Goal: Task Accomplishment & Management: Manage account settings

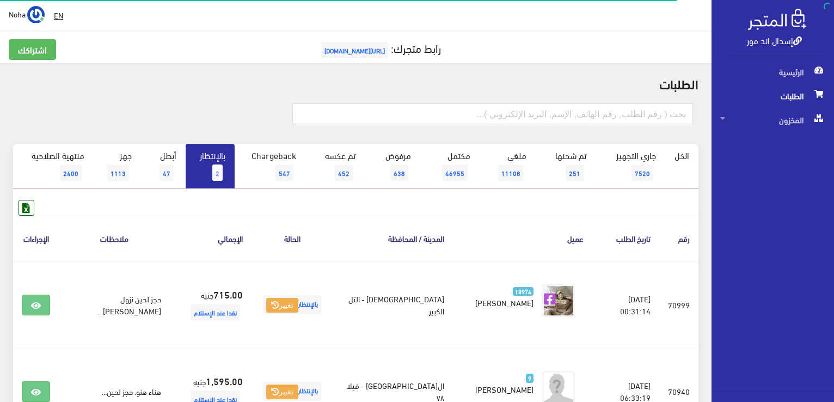
scroll to position [10, 0]
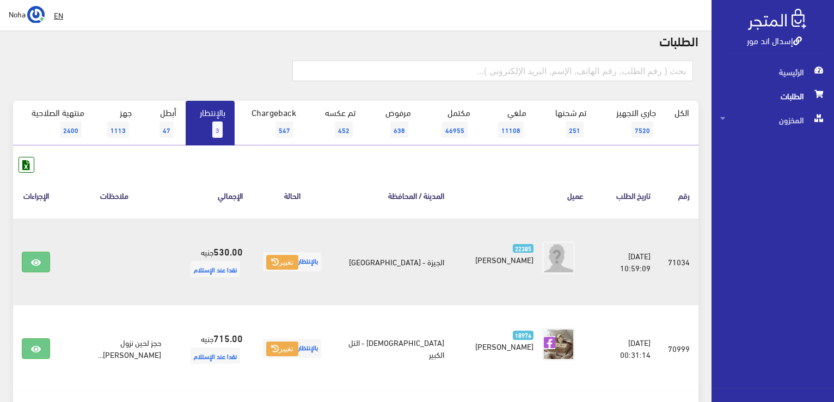
scroll to position [109, 0]
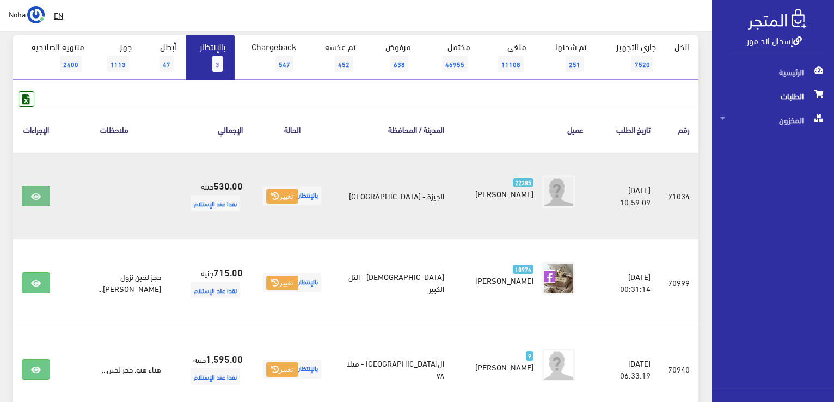
click at [33, 192] on icon at bounding box center [36, 196] width 10 height 9
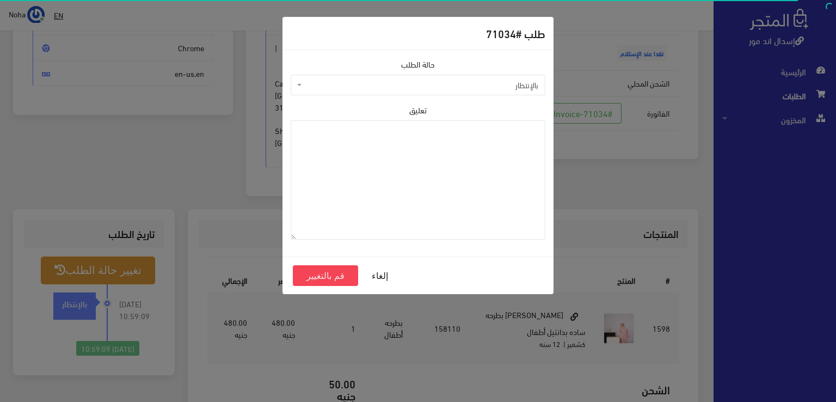
scroll to position [163, 0]
click at [302, 87] on span "بالإنتظار" at bounding box center [418, 85] width 255 height 21
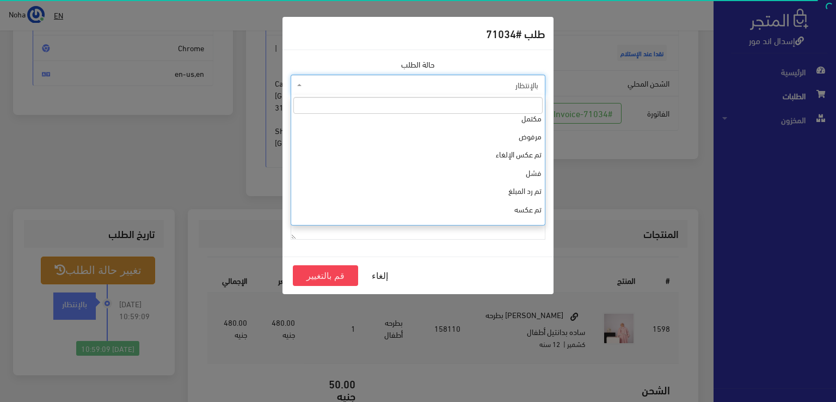
scroll to position [0, 0]
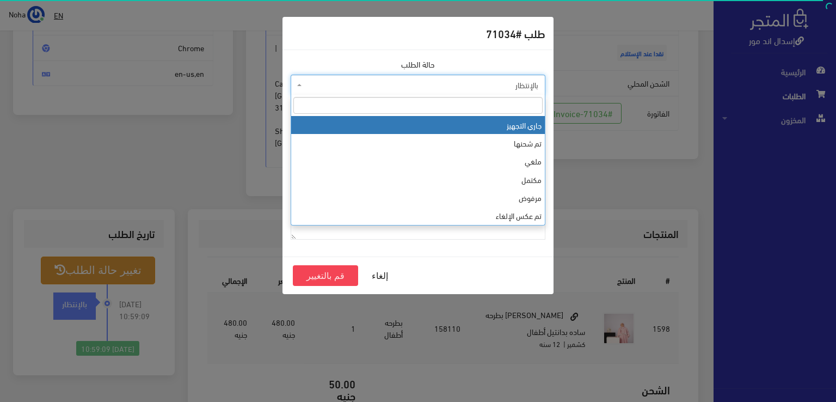
select select "1"
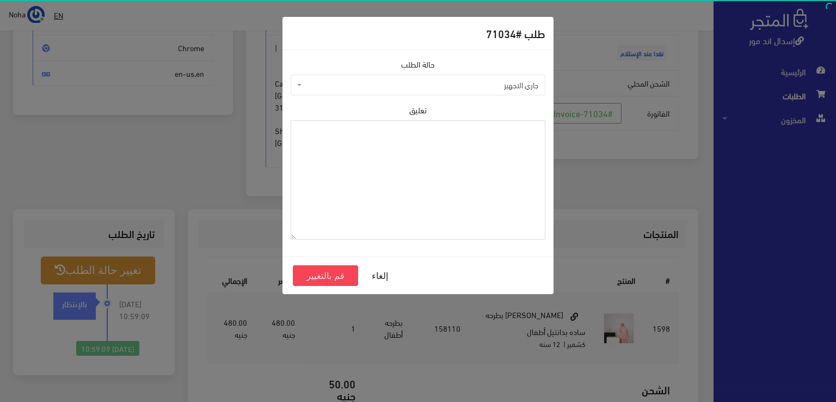
paste textarea "1131879"
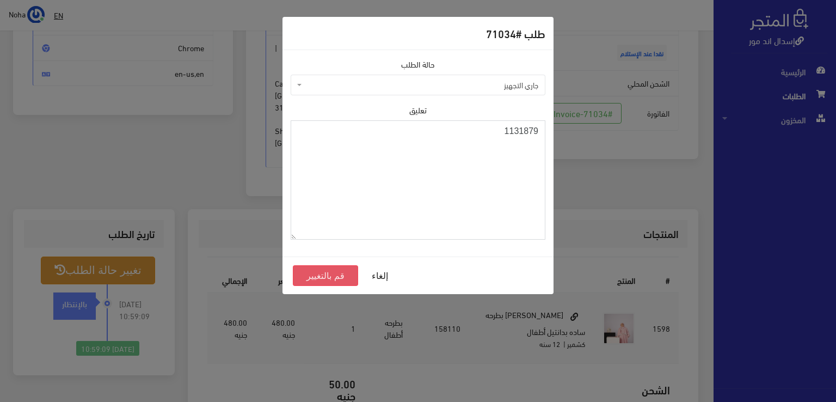
type textarea "1131879"
click at [325, 275] on button "قم بالتغيير" at bounding box center [325, 275] width 65 height 21
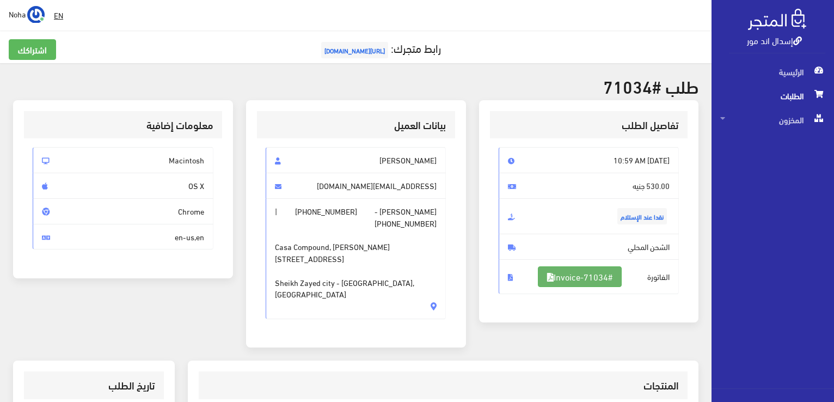
click at [564, 277] on link "#Invoice-71034" at bounding box center [580, 276] width 84 height 21
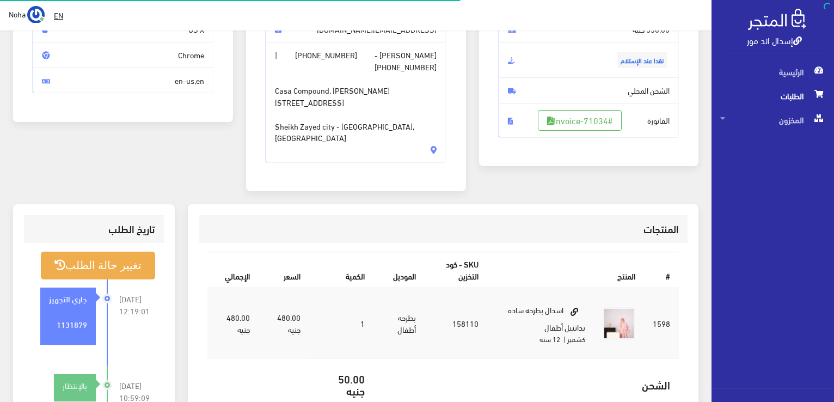
scroll to position [156, 0]
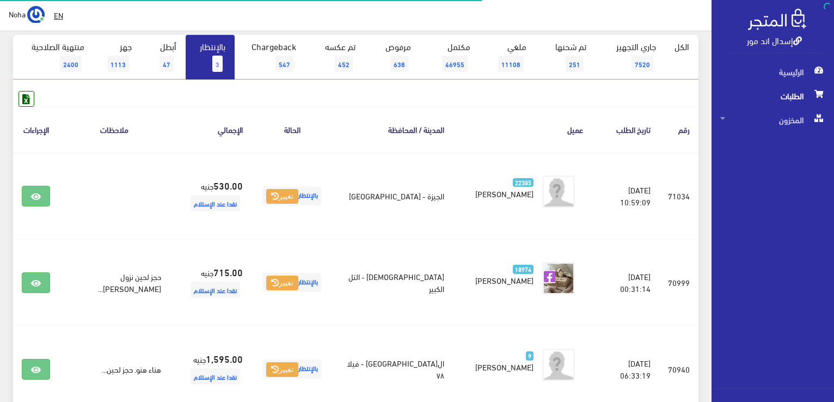
scroll to position [109, 0]
click at [218, 61] on span "3" at bounding box center [217, 64] width 10 height 16
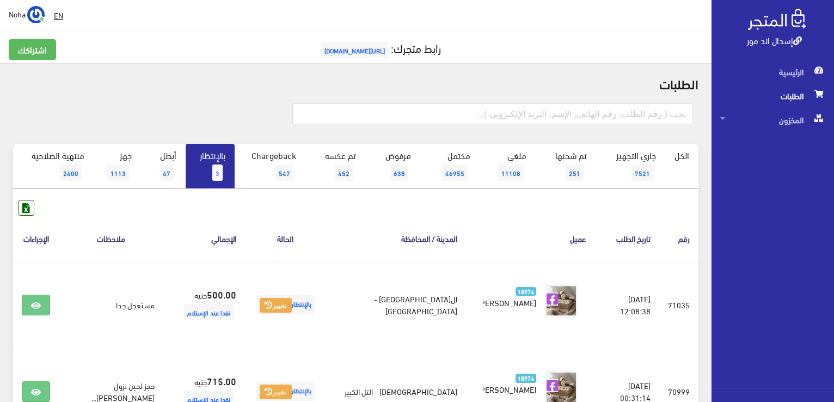
click at [220, 174] on span "3" at bounding box center [217, 172] width 10 height 16
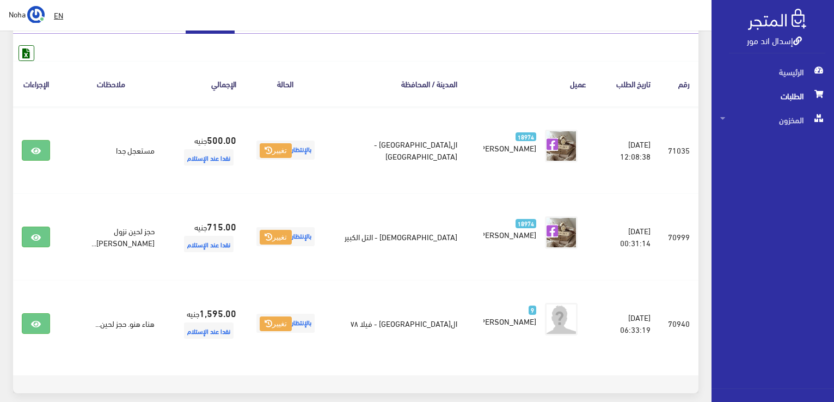
scroll to position [96, 0]
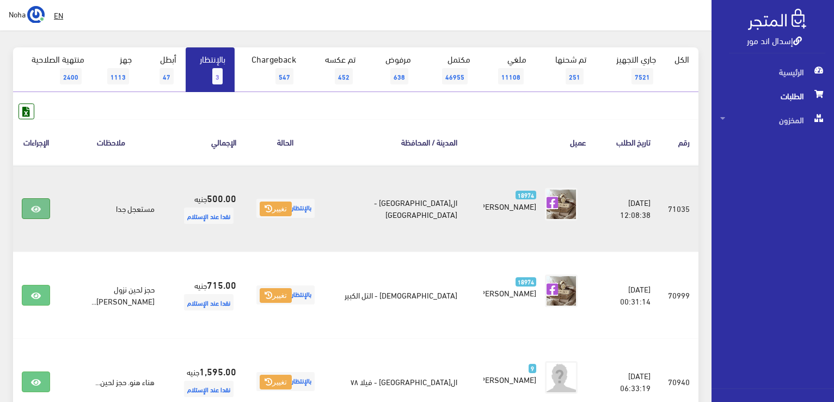
click at [39, 205] on icon at bounding box center [36, 209] width 10 height 9
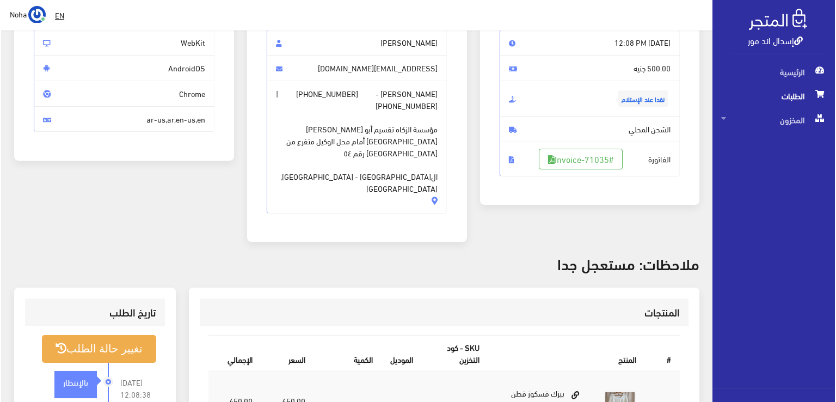
scroll to position [136, 0]
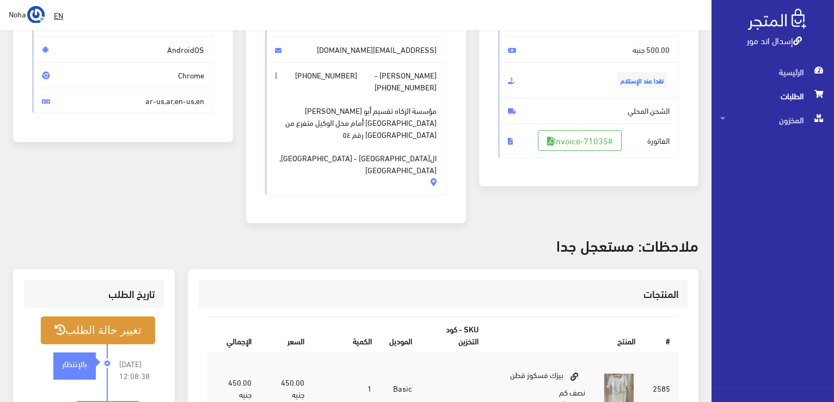
click at [91, 316] on button "تغيير حالة الطلب" at bounding box center [98, 330] width 114 height 28
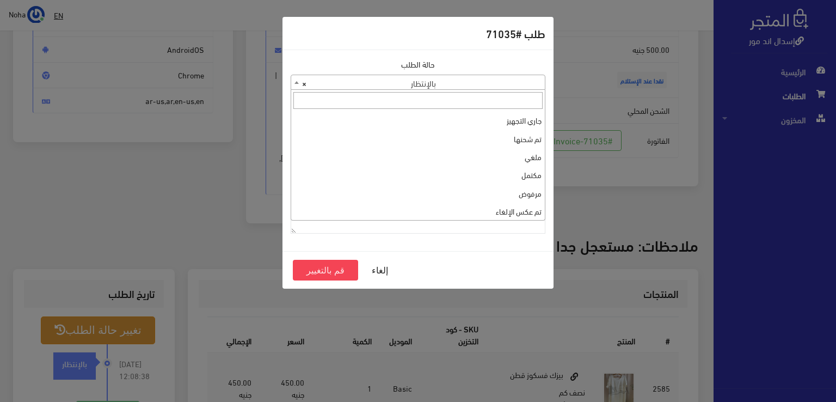
click at [294, 83] on span at bounding box center [296, 82] width 11 height 14
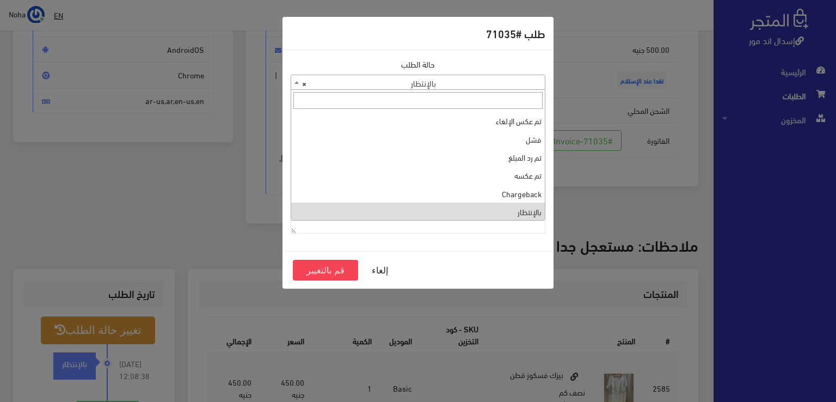
scroll to position [0, 0]
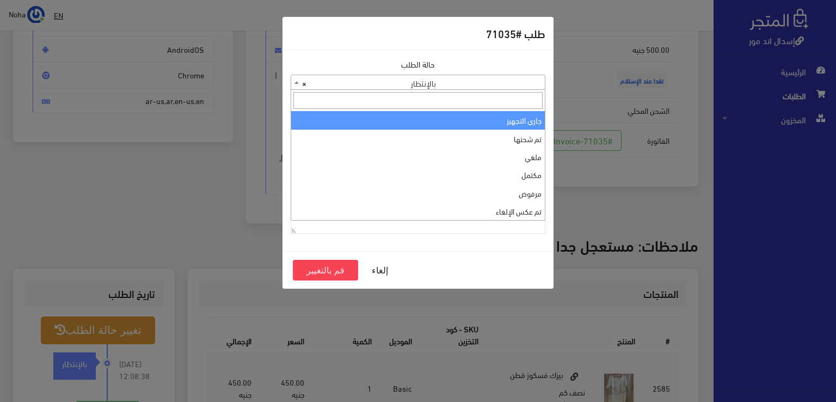
select select "1"
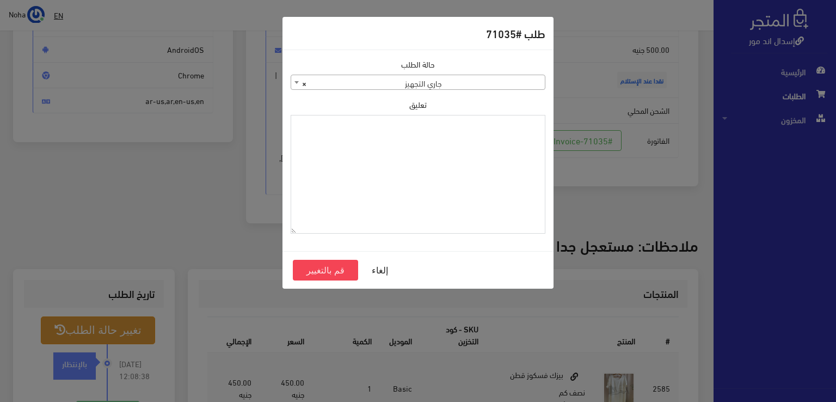
paste textarea "1131879"
type textarea "1131879"
click at [340, 267] on button "قم بالتغيير" at bounding box center [325, 270] width 65 height 21
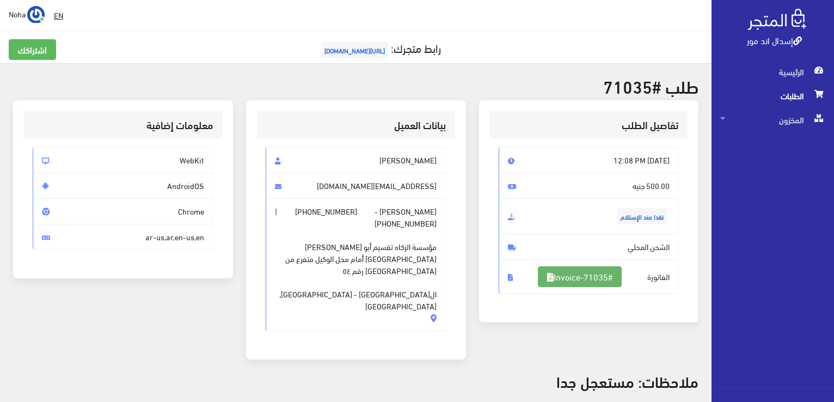
click at [580, 275] on link "#Invoice-71035" at bounding box center [580, 276] width 84 height 21
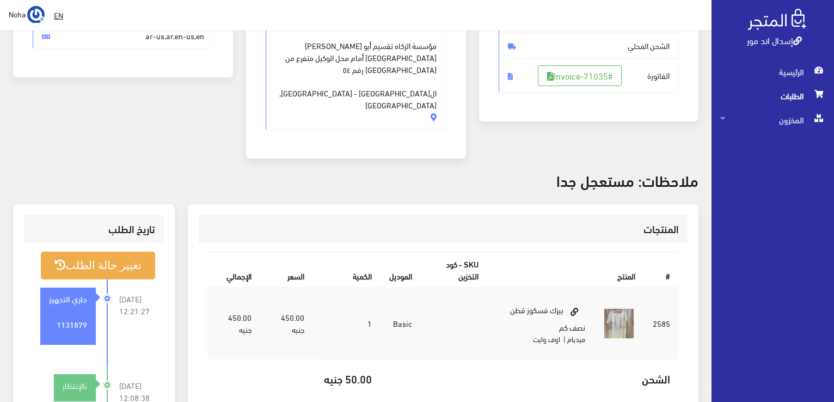
scroll to position [136, 0]
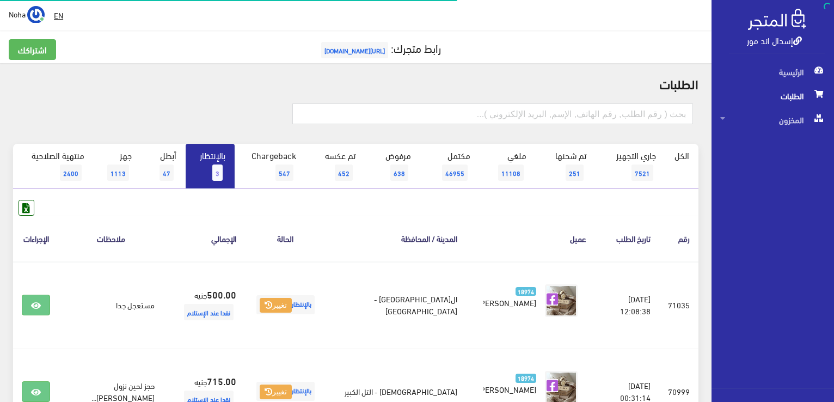
scroll to position [96, 0]
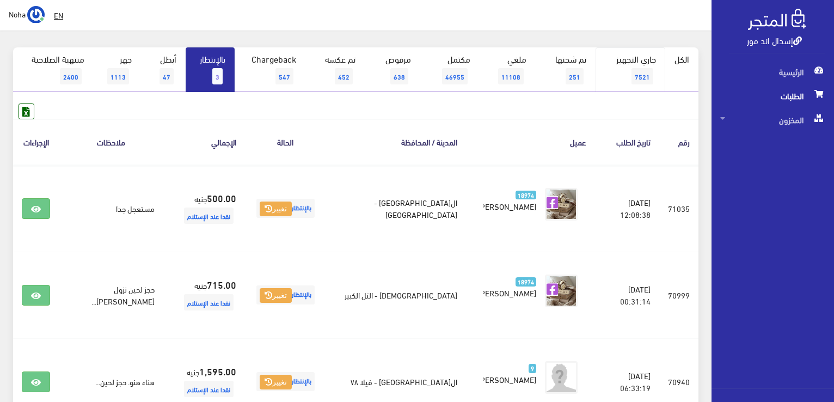
click at [647, 76] on span "7521" at bounding box center [642, 76] width 22 height 16
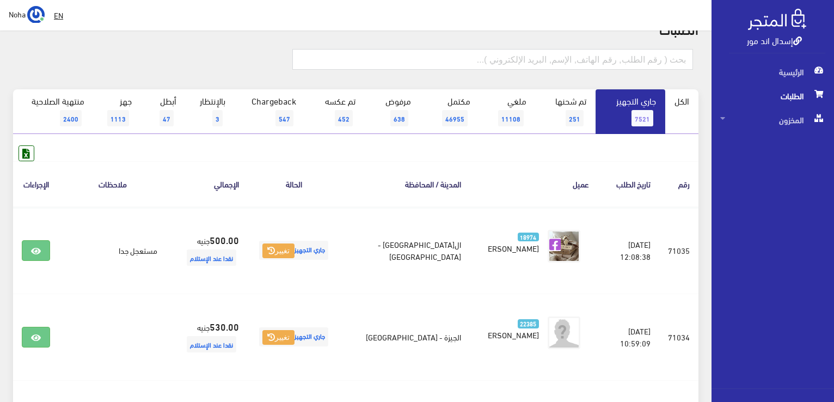
scroll to position [109, 0]
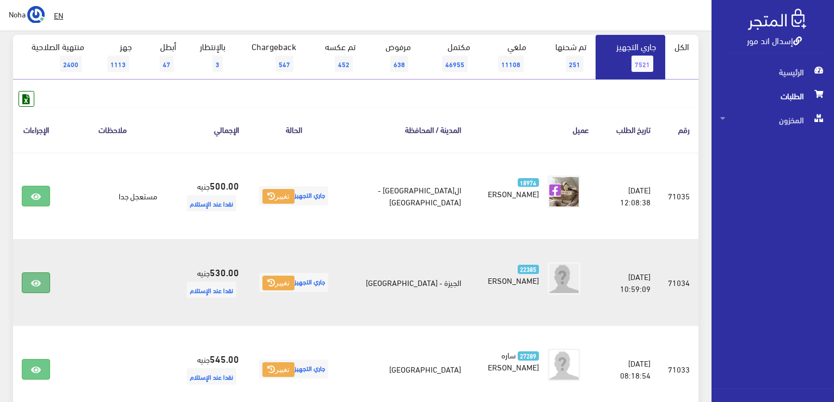
click at [38, 279] on icon at bounding box center [36, 283] width 10 height 9
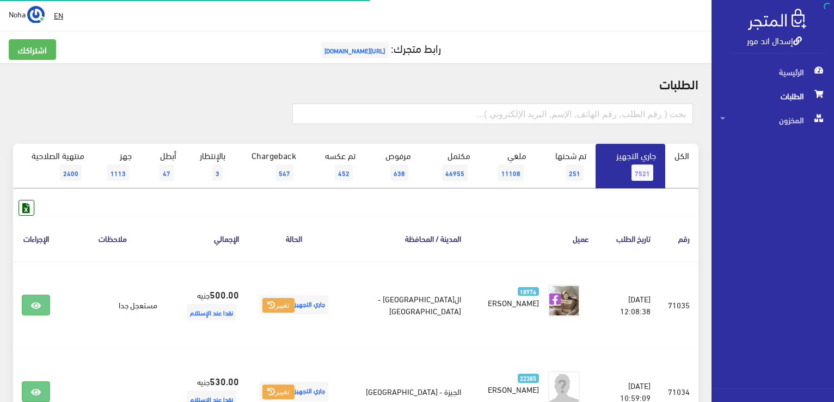
scroll to position [109, 0]
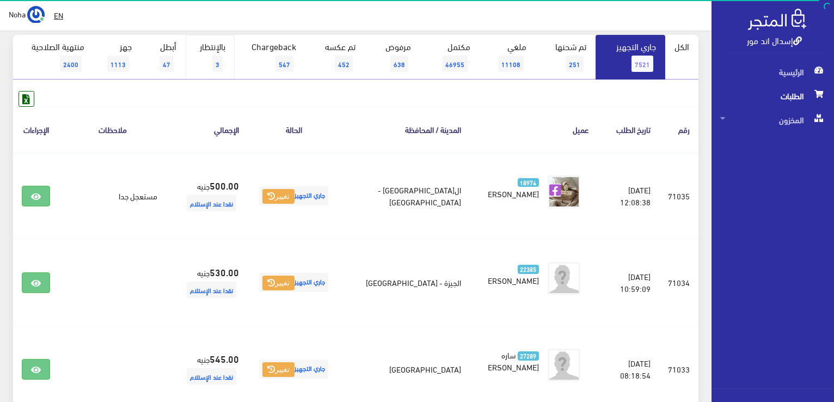
click at [222, 62] on span "3" at bounding box center [217, 64] width 10 height 16
